Goal: Navigation & Orientation: Find specific page/section

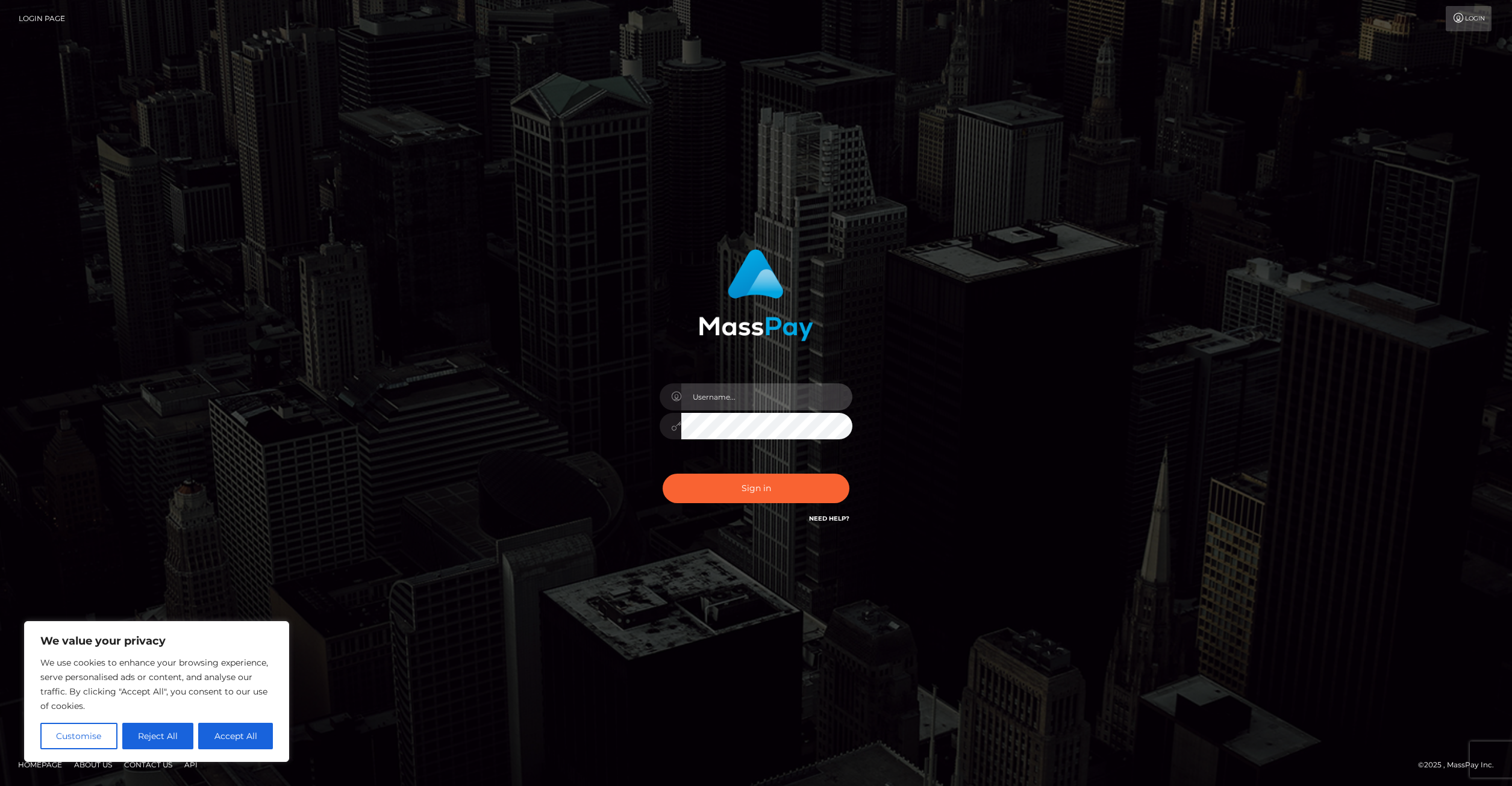
type input "Areg"
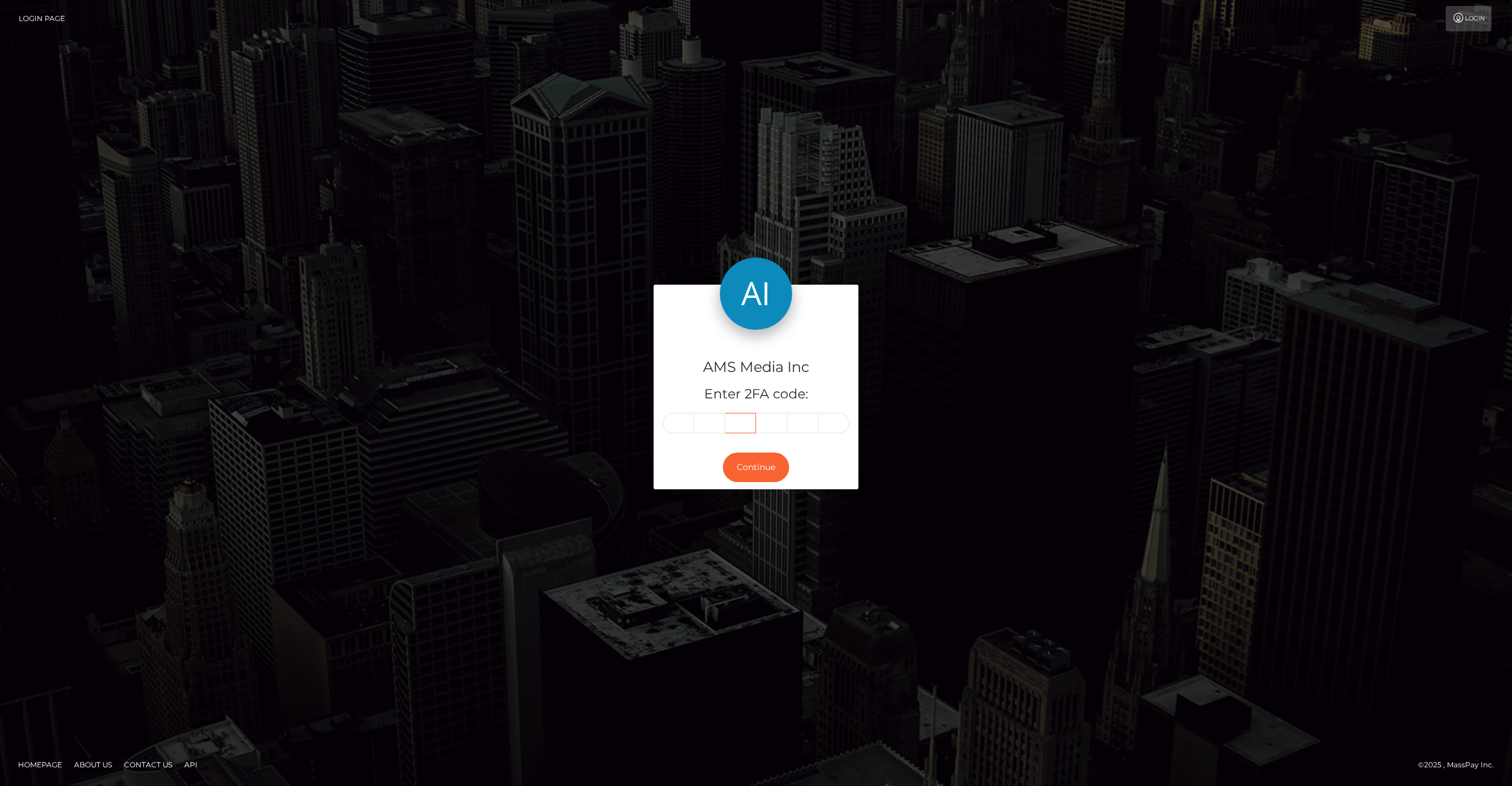
type input "189520"
